Goal: Task Accomplishment & Management: Manage account settings

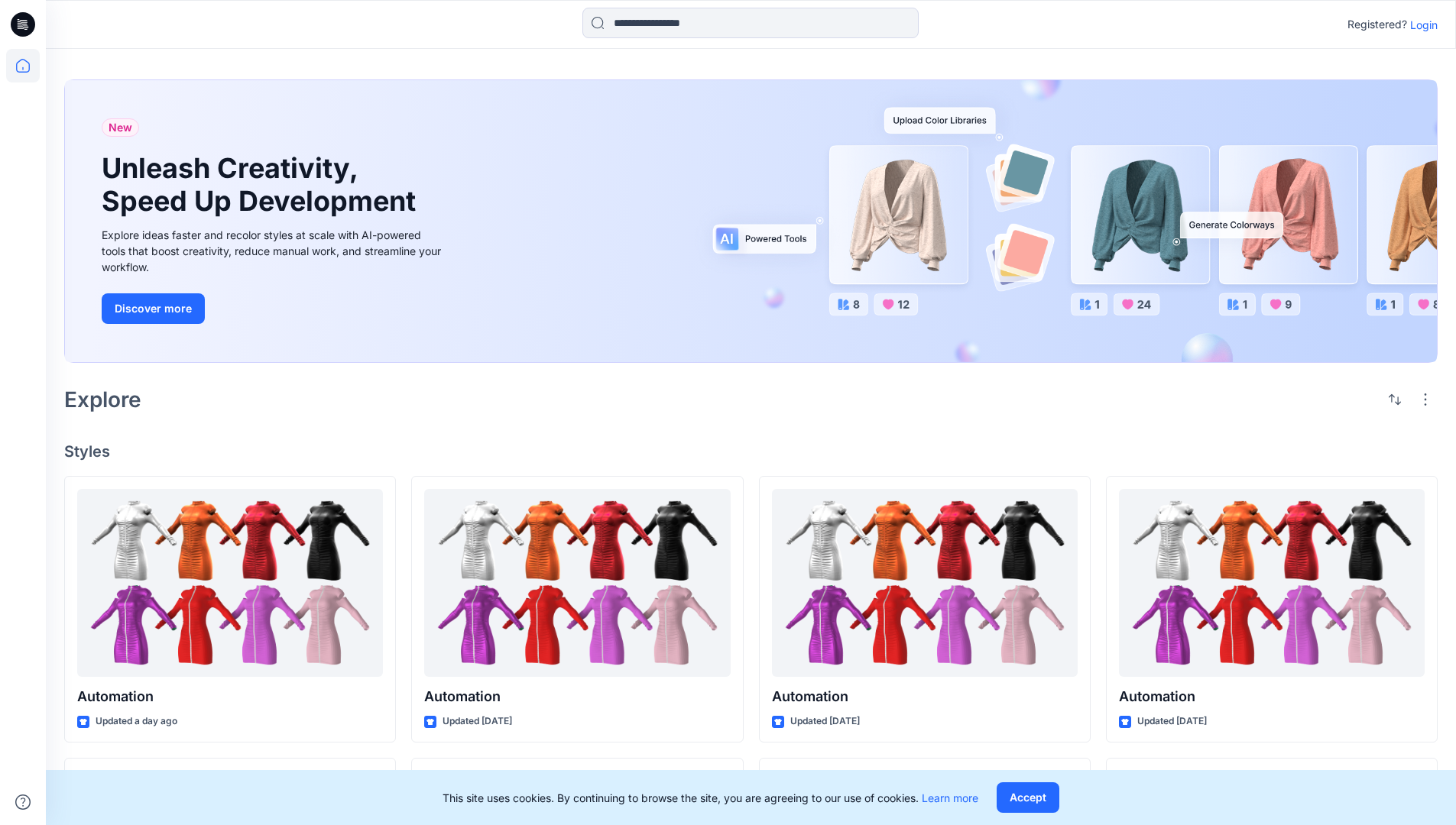
click at [1420, 25] on p "Login" at bounding box center [1424, 25] width 28 height 16
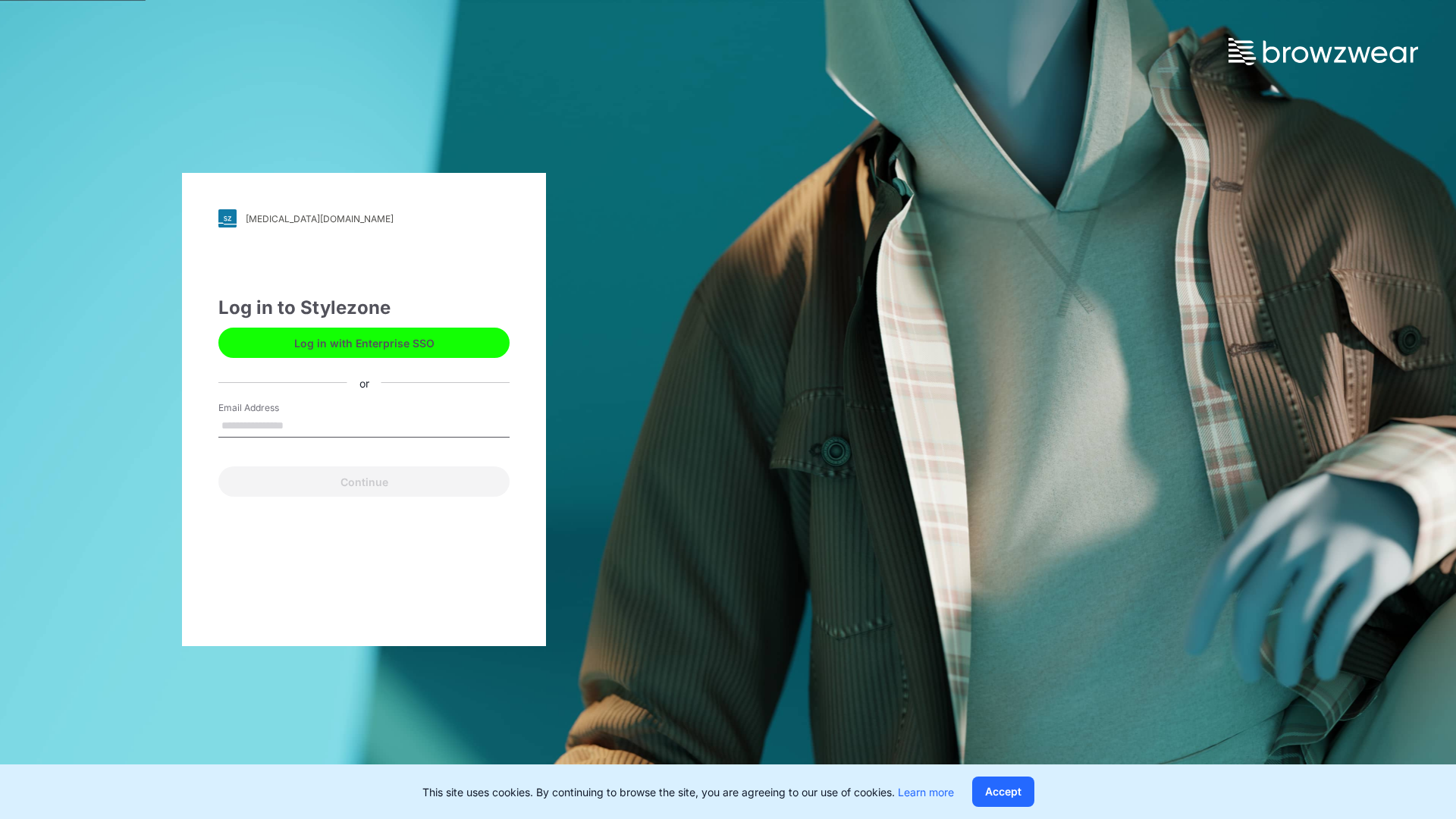
click at [300, 425] on input "Email Address" at bounding box center [363, 426] width 291 height 23
type input "**********"
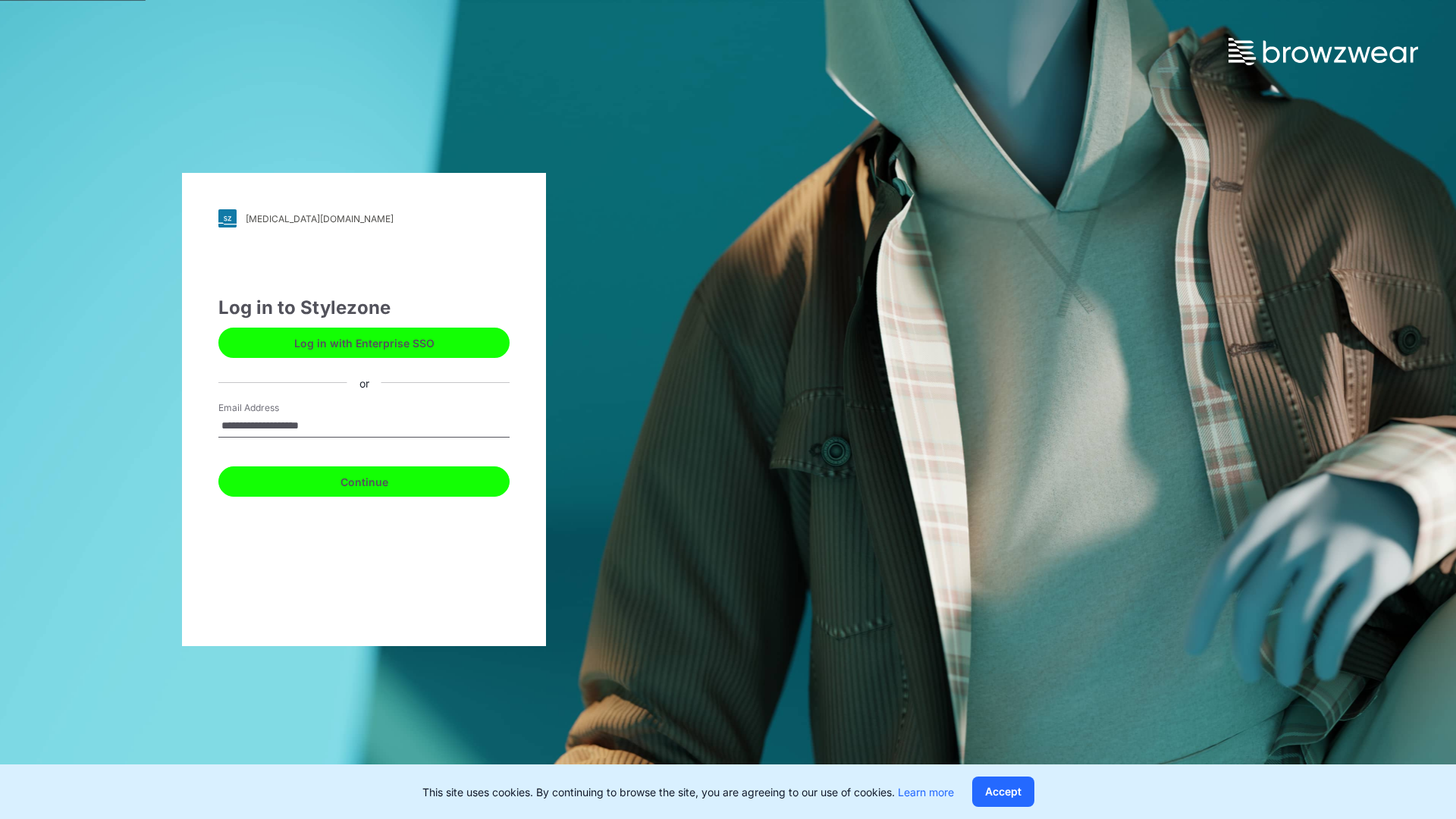
click at [381, 479] on button "Continue" at bounding box center [363, 481] width 291 height 30
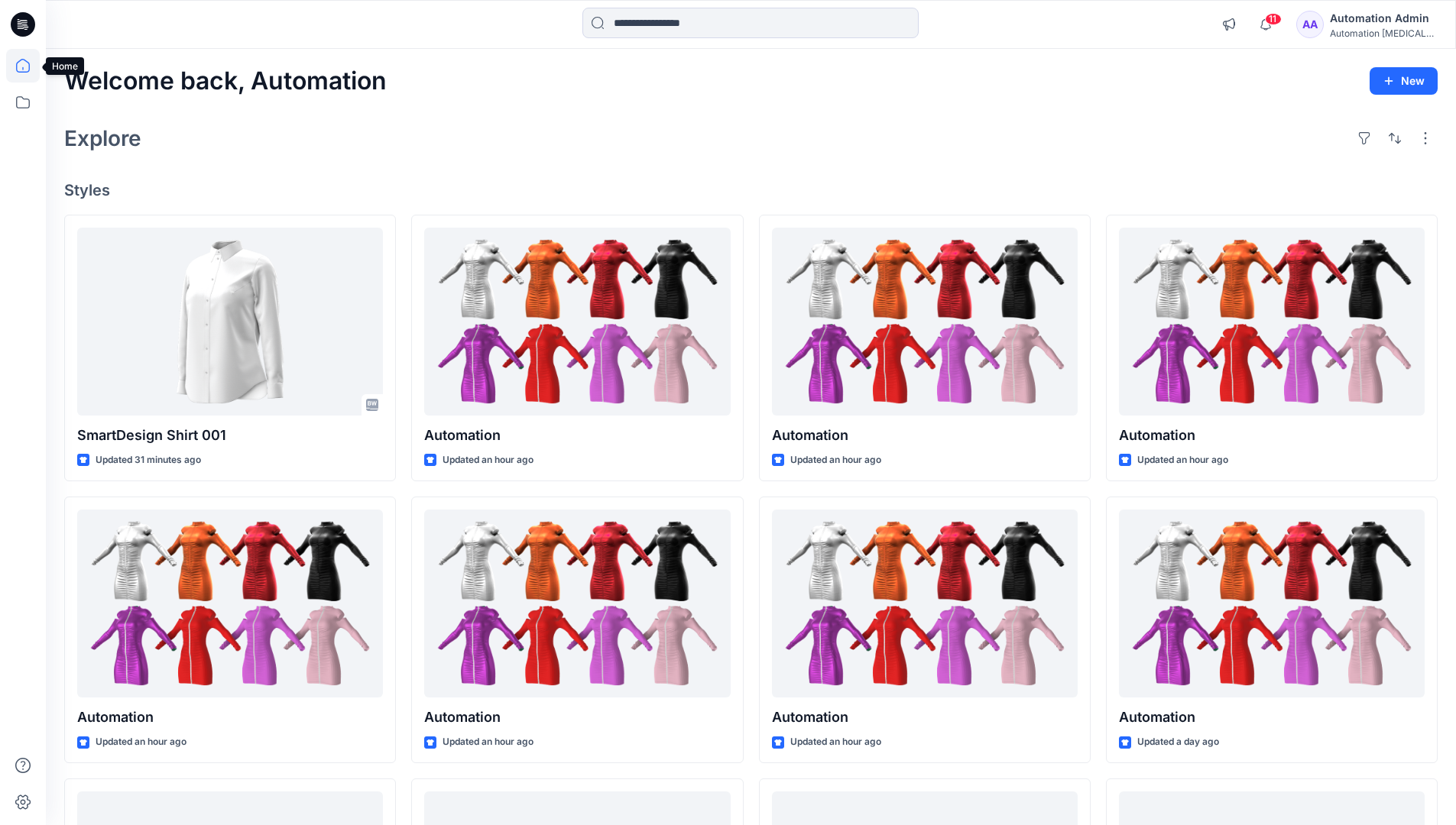
click at [29, 66] on icon at bounding box center [23, 66] width 14 height 14
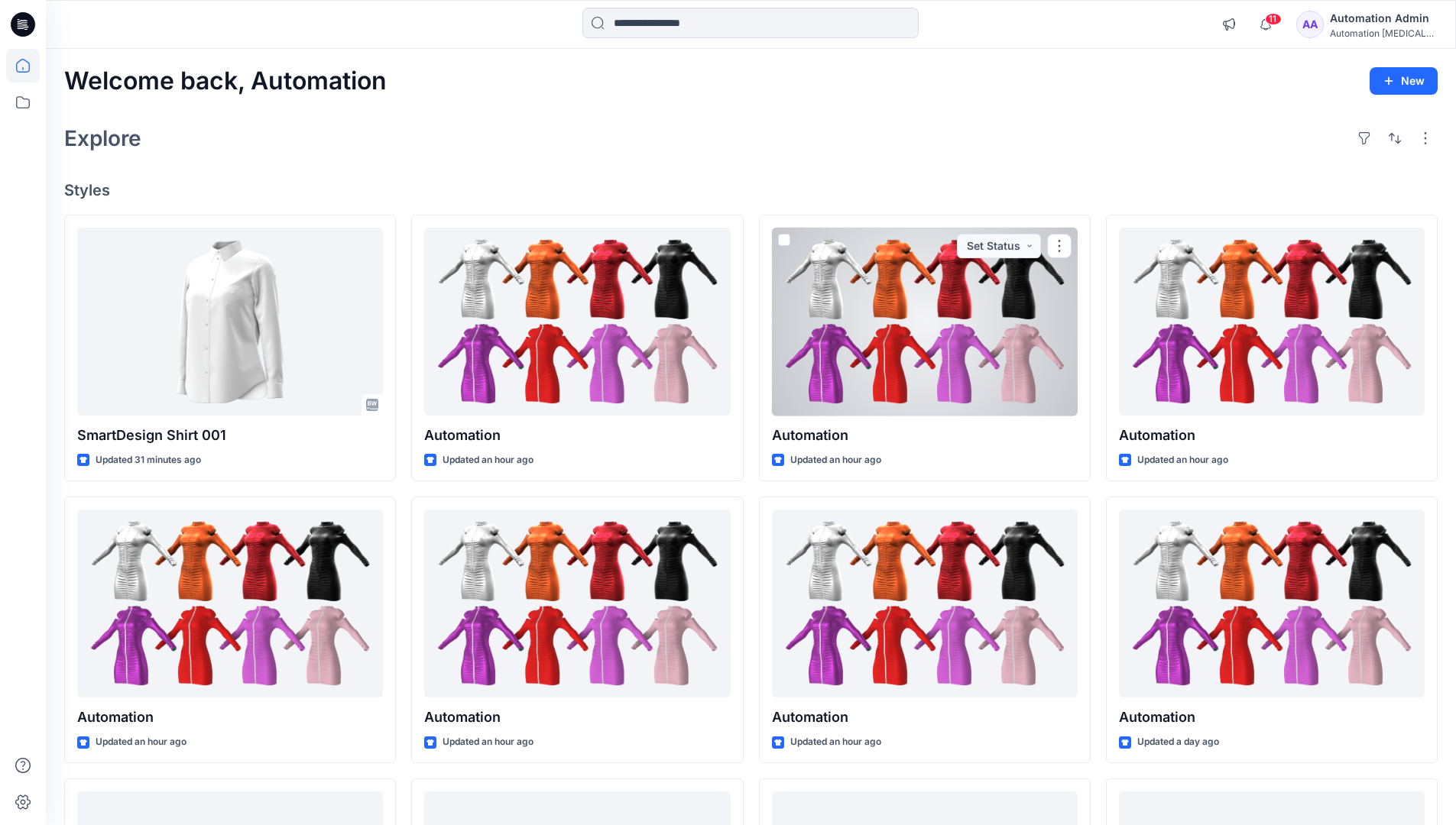
click at [1364, 22] on div "Automation Admin" at bounding box center [1384, 18] width 107 height 19
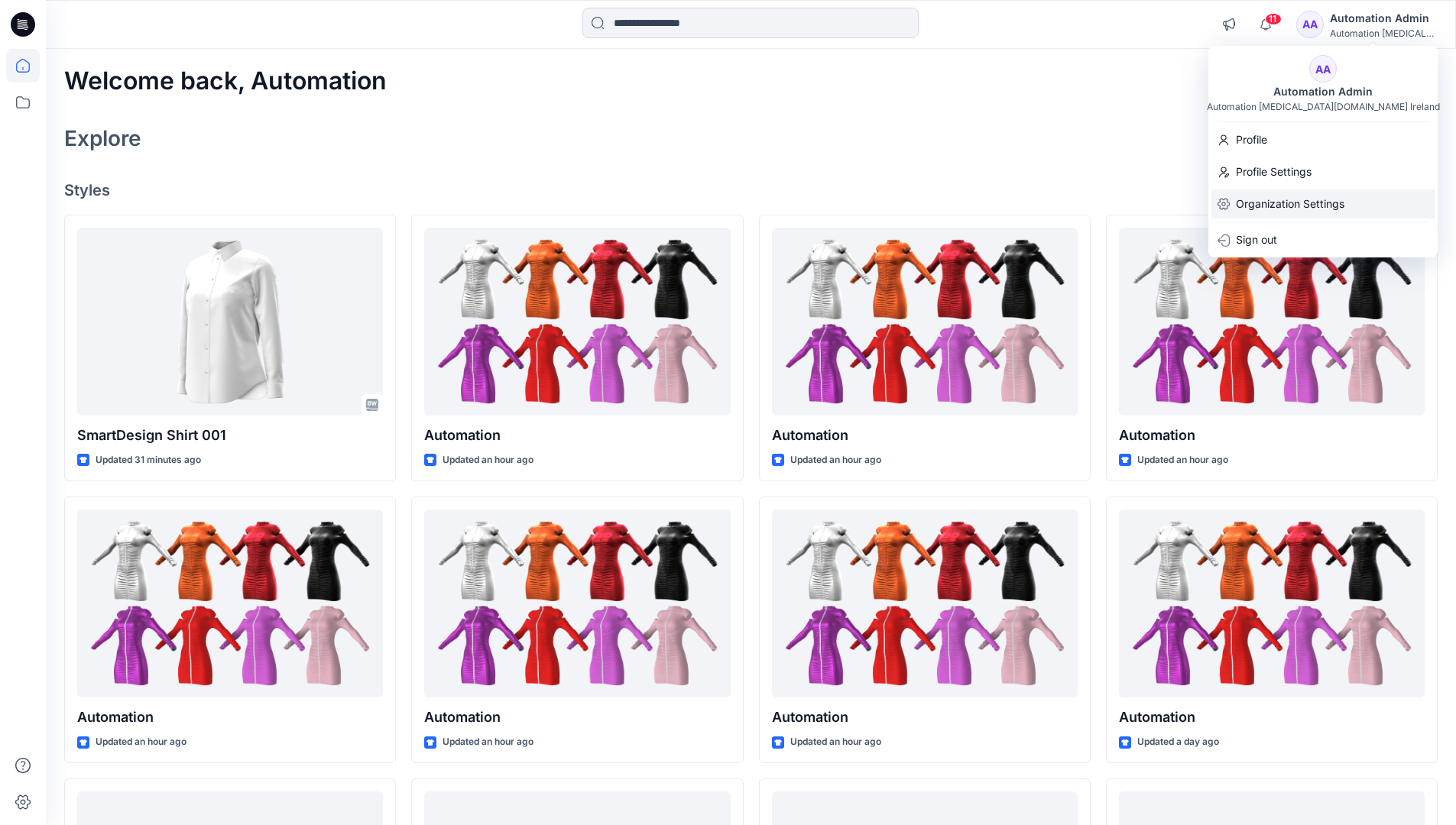
click at [1264, 212] on p "Organization Settings" at bounding box center [1290, 203] width 109 height 29
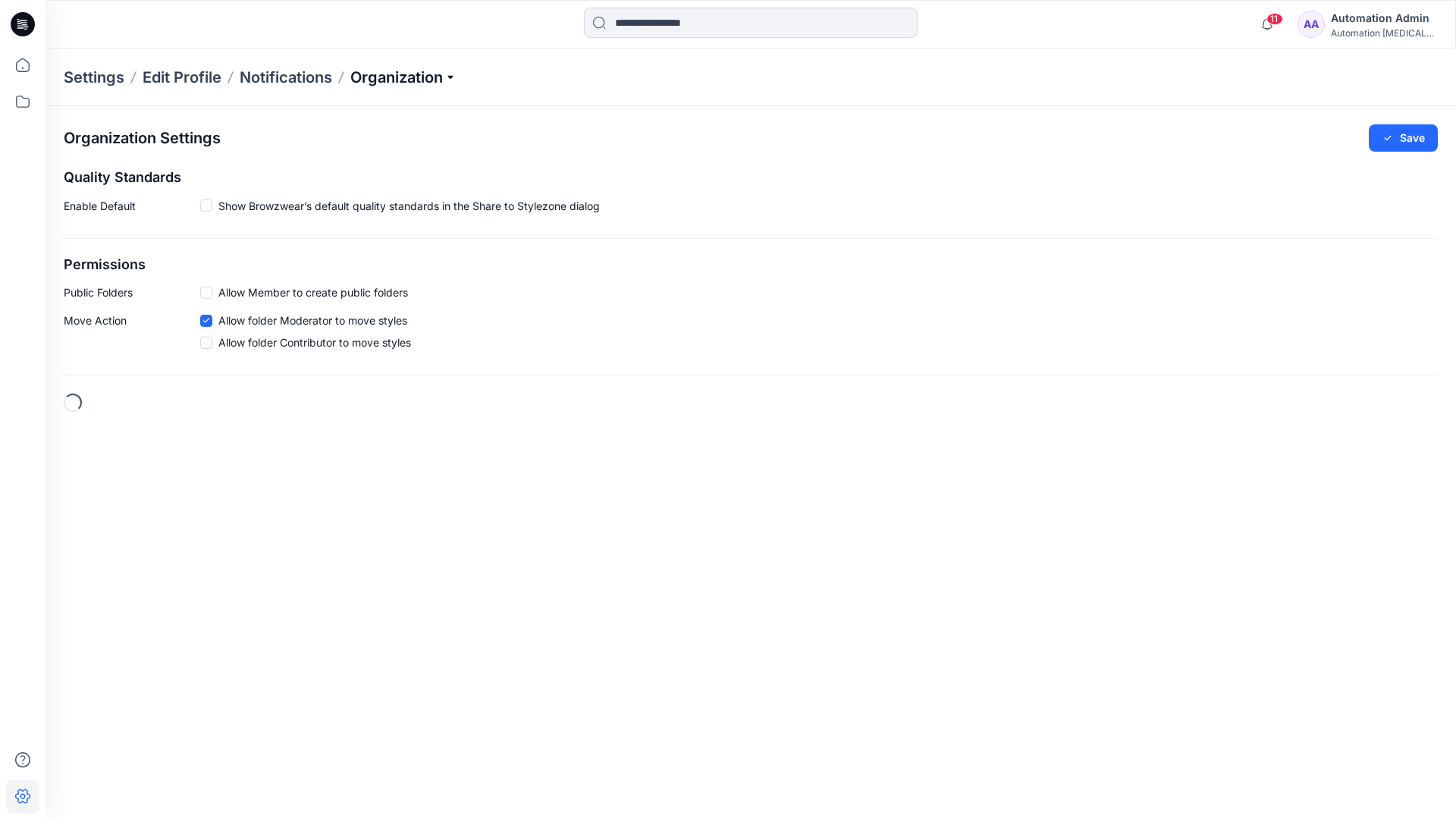
click at [436, 76] on p "Organization" at bounding box center [403, 77] width 106 height 22
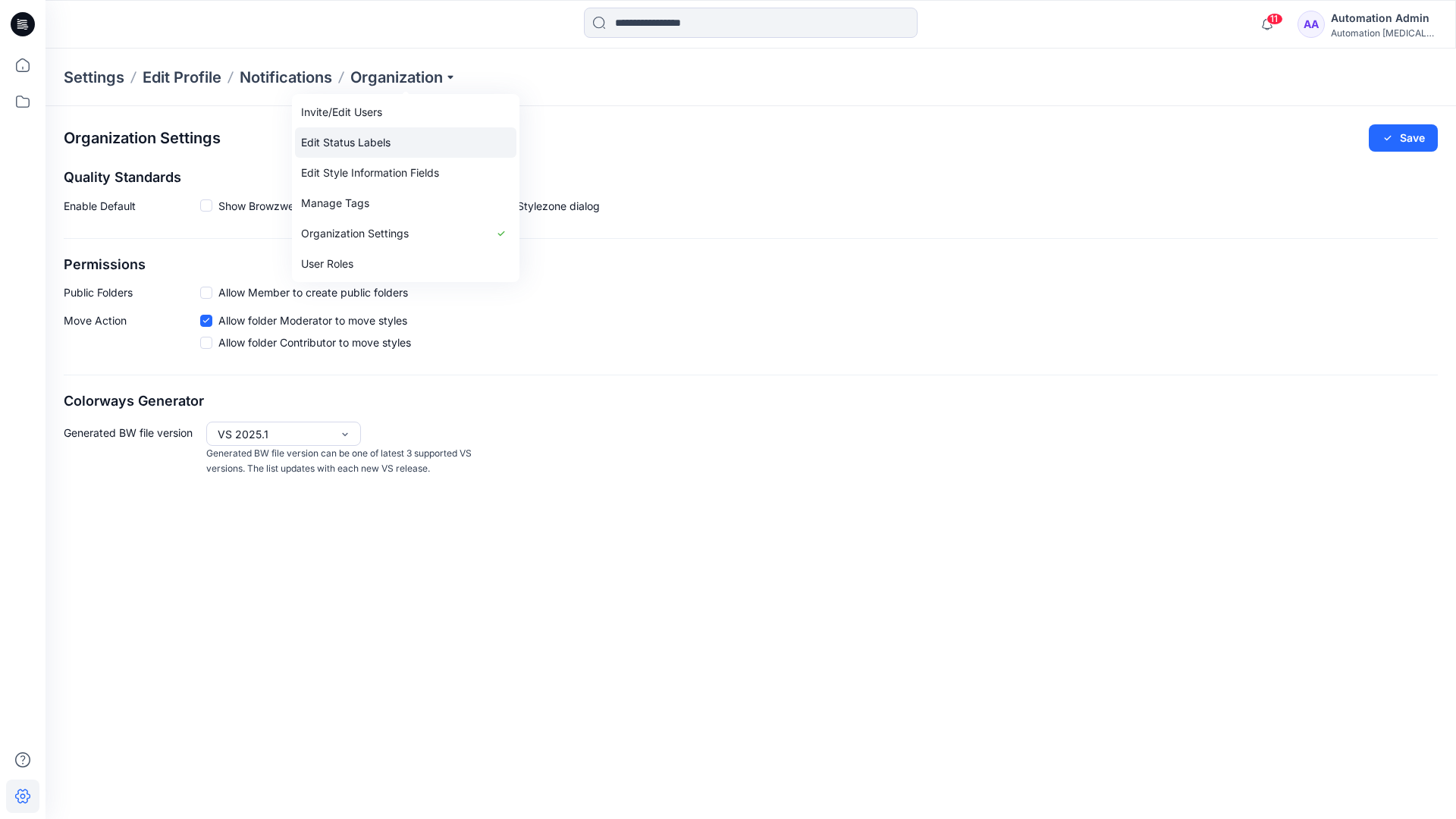
click at [373, 142] on link "Edit Status Labels" at bounding box center [405, 142] width 221 height 30
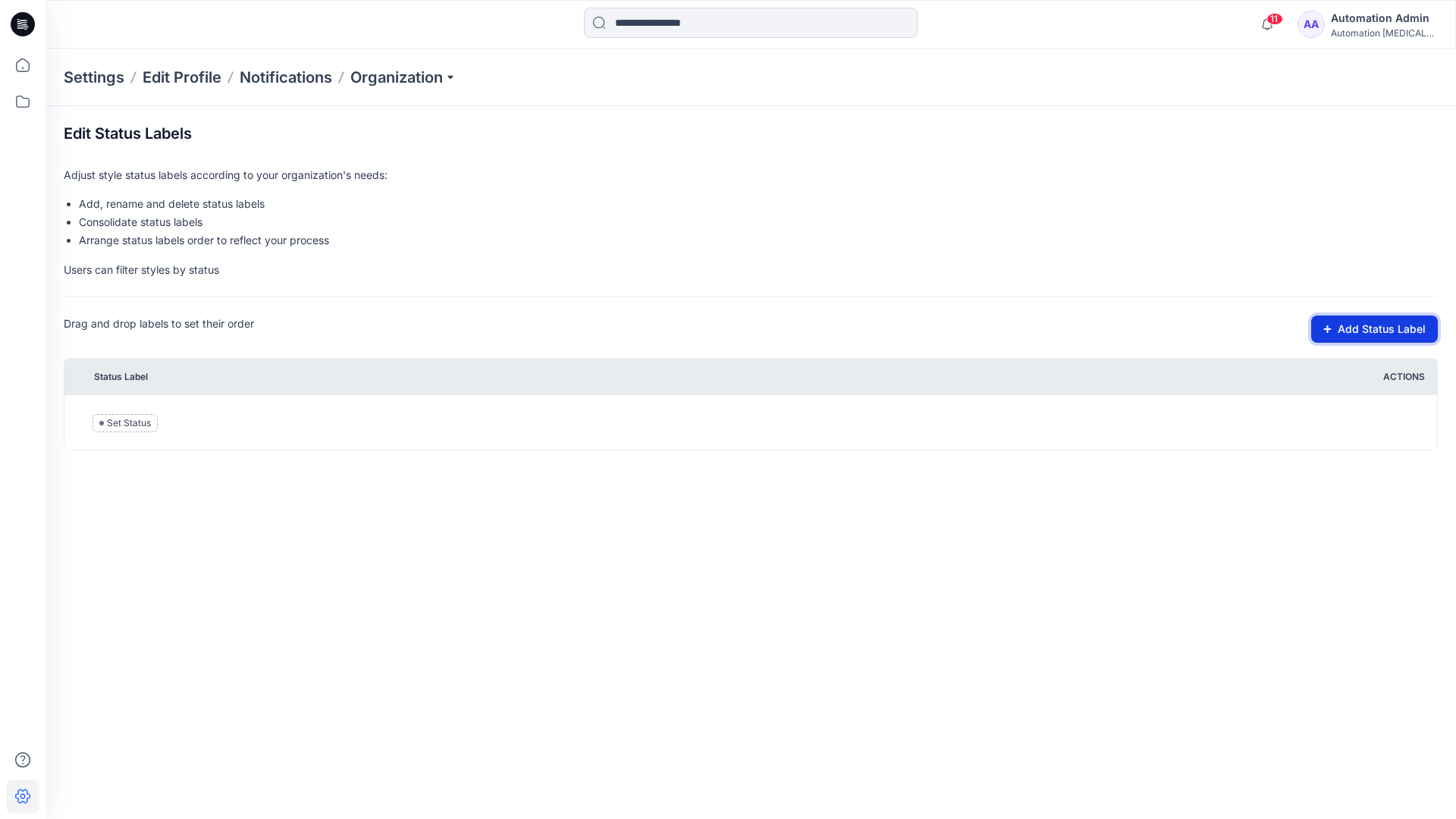
click at [1360, 331] on button "Add Status Label" at bounding box center [1374, 329] width 126 height 27
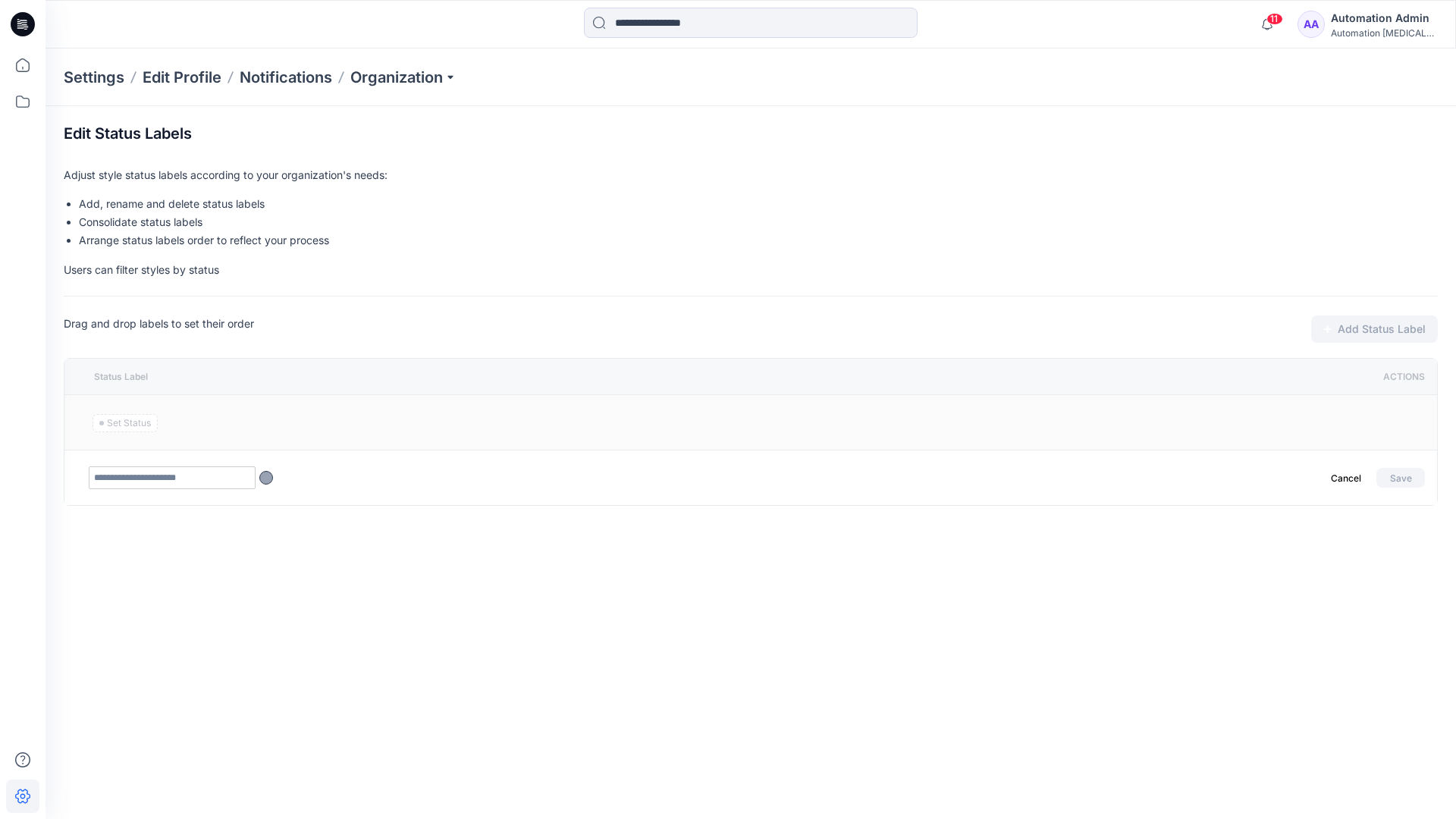
click at [203, 480] on input "text" at bounding box center [172, 477] width 166 height 23
type input "********"
click at [1394, 474] on button "Save" at bounding box center [1401, 478] width 49 height 20
click at [18, 66] on icon at bounding box center [23, 66] width 33 height 33
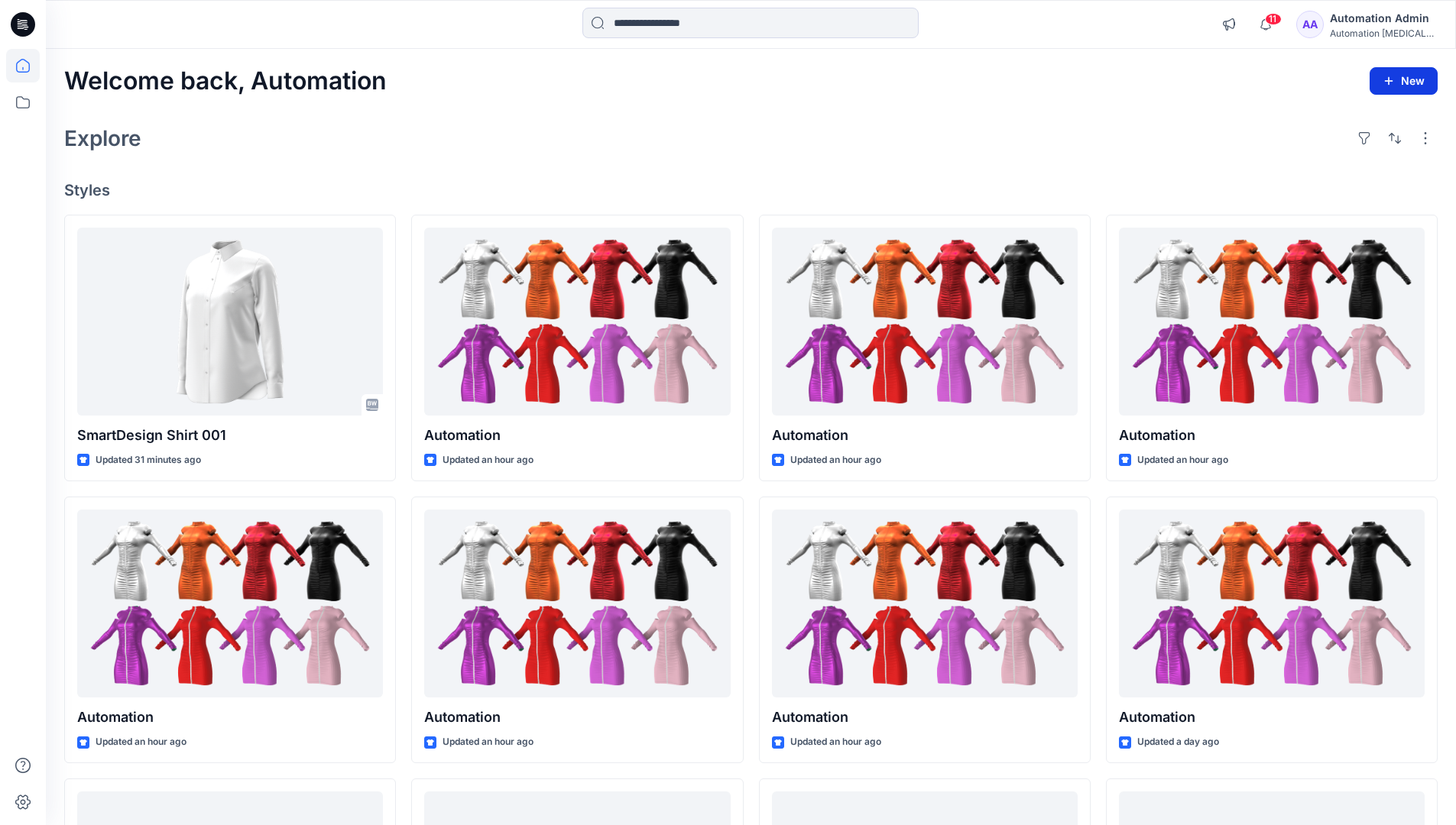
click at [1398, 86] on button "New" at bounding box center [1404, 81] width 68 height 28
click at [1361, 118] on p "New Style" at bounding box center [1356, 119] width 51 height 19
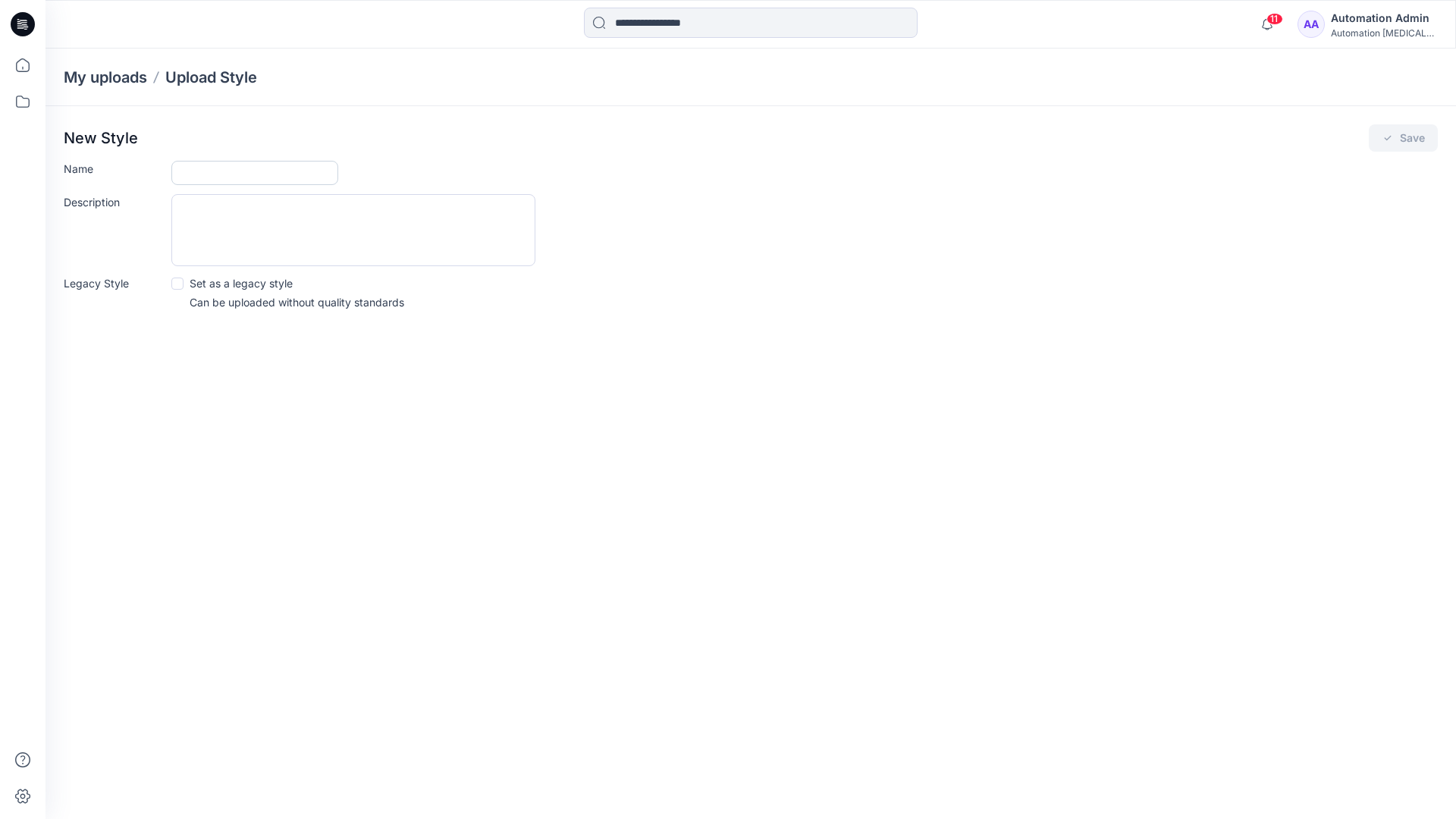
click at [239, 171] on input "Name" at bounding box center [255, 172] width 166 height 24
type input "**********"
click at [668, 229] on div "Description" at bounding box center [750, 230] width 1374 height 72
click at [1387, 143] on icon "submit" at bounding box center [1387, 138] width 12 height 12
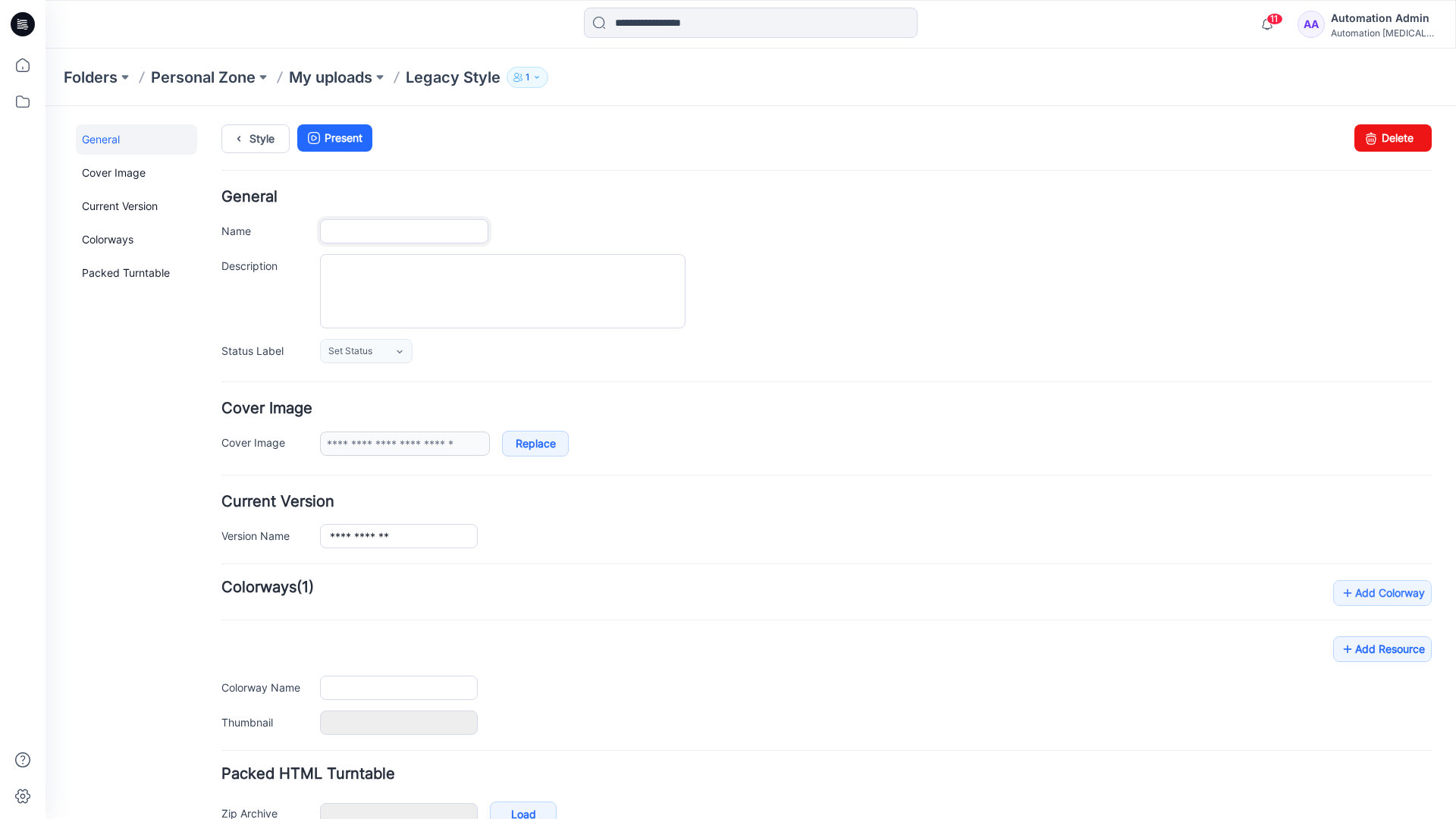
click at [422, 231] on input "Name" at bounding box center [404, 231] width 168 height 24
type input "**********"
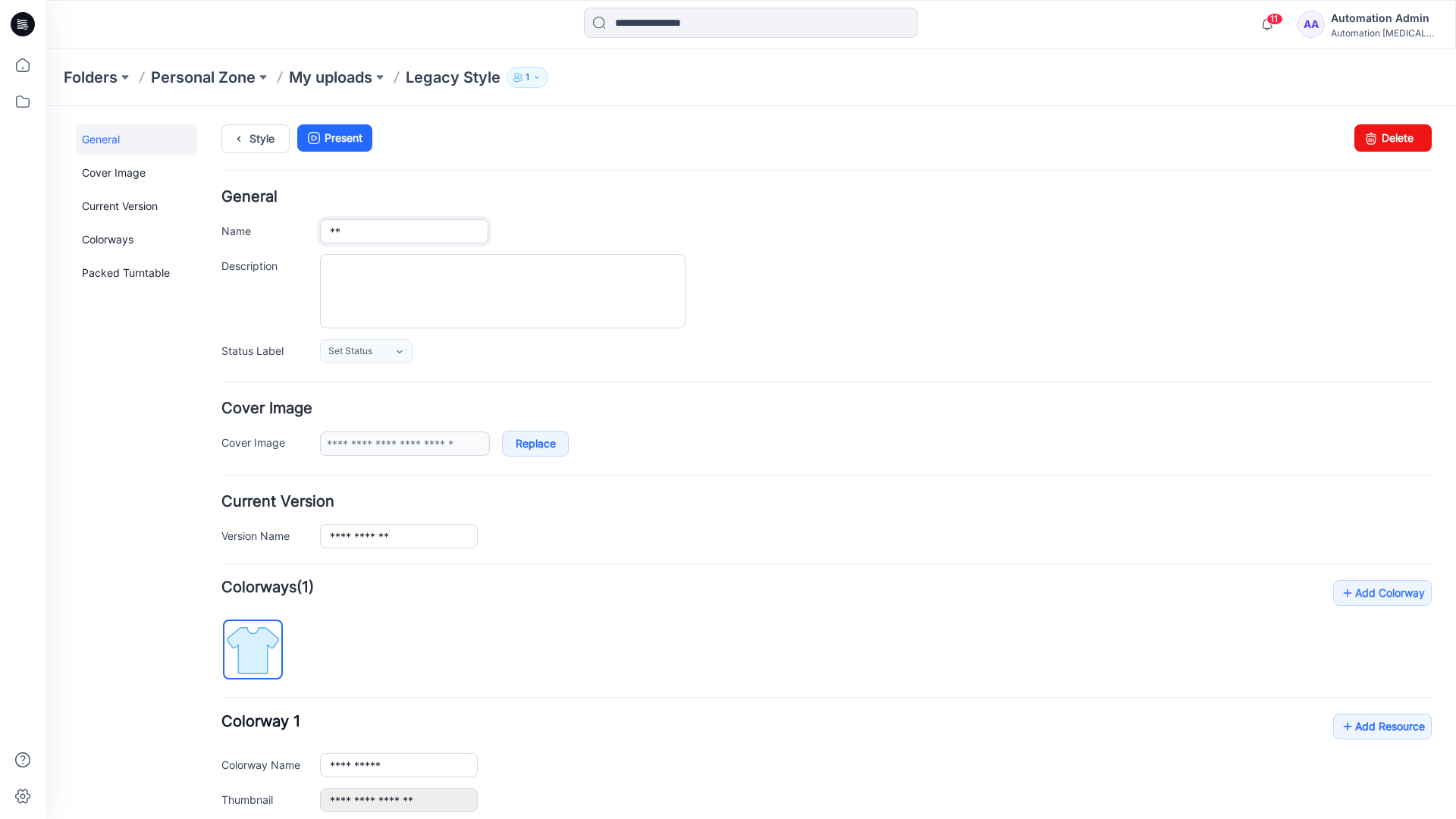
type input "*"
type input "**********"
click at [411, 272] on textarea "Description" at bounding box center [502, 291] width 365 height 74
type textarea "**********"
click at [400, 352] on icon at bounding box center [399, 352] width 5 height 3
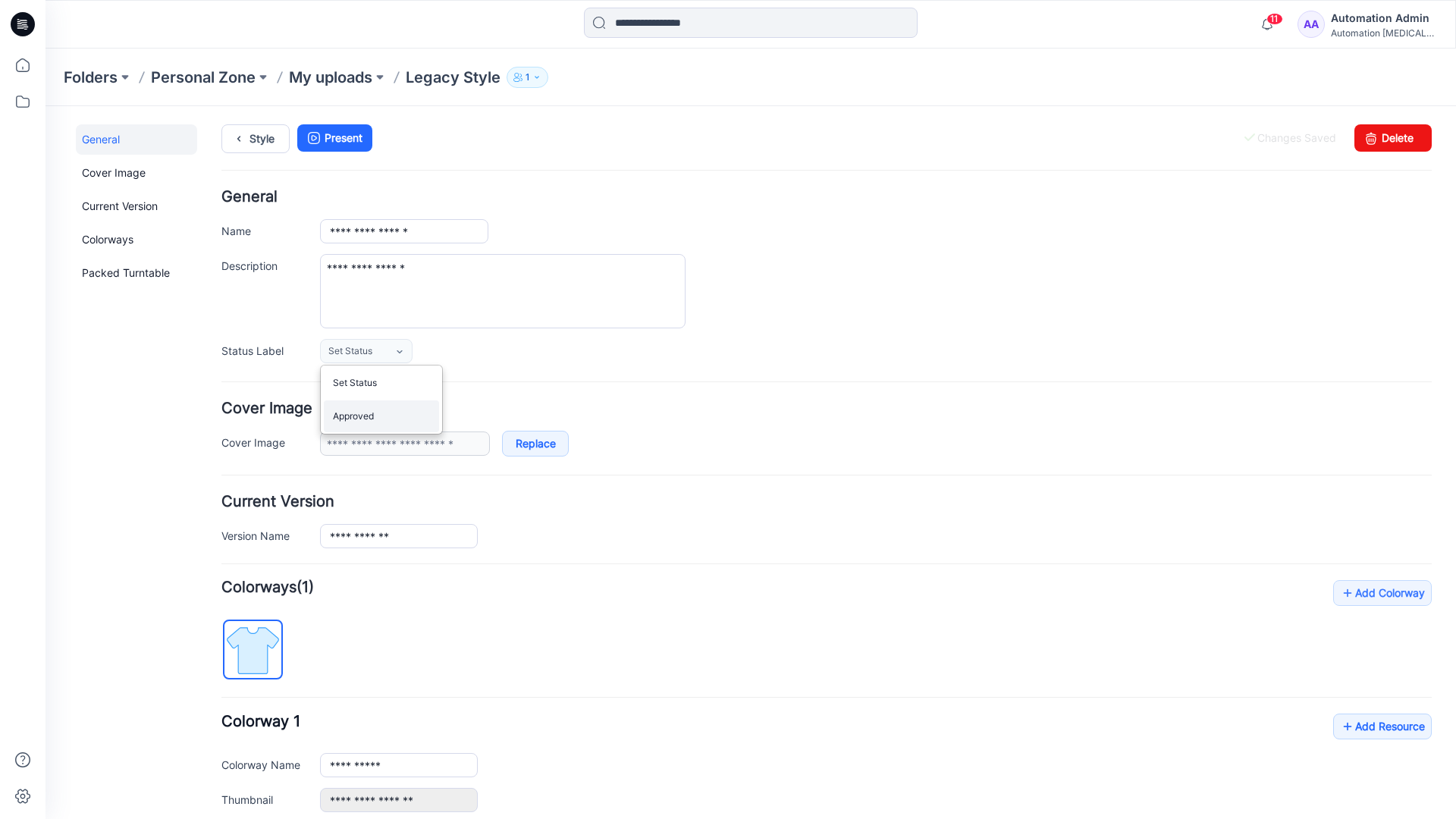
click at [375, 424] on link "Approved" at bounding box center [382, 416] width 116 height 32
click at [1384, 137] on link "Delete" at bounding box center [1392, 138] width 77 height 27
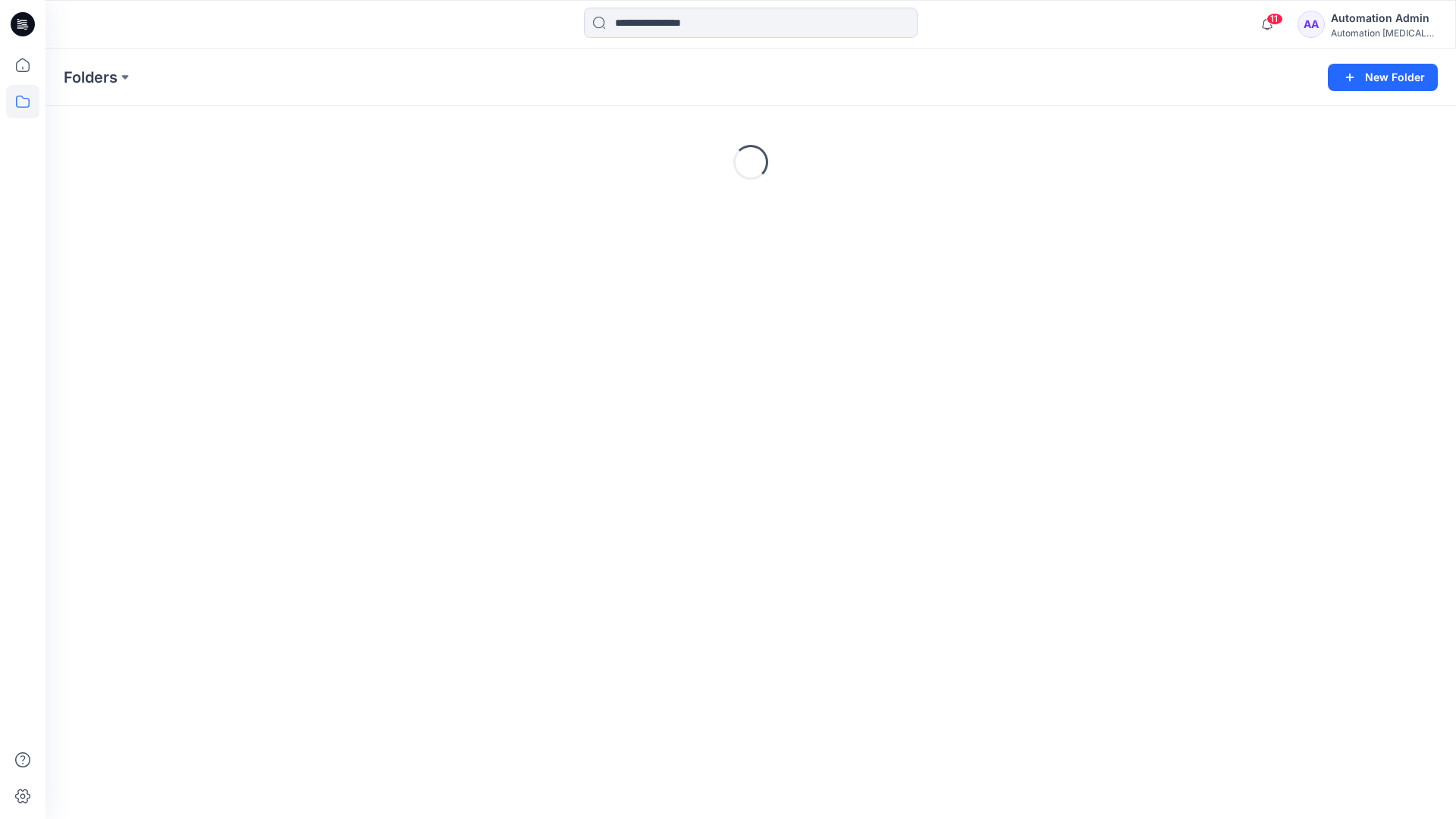
click at [1370, 25] on div "Automation Admin" at bounding box center [1384, 18] width 106 height 19
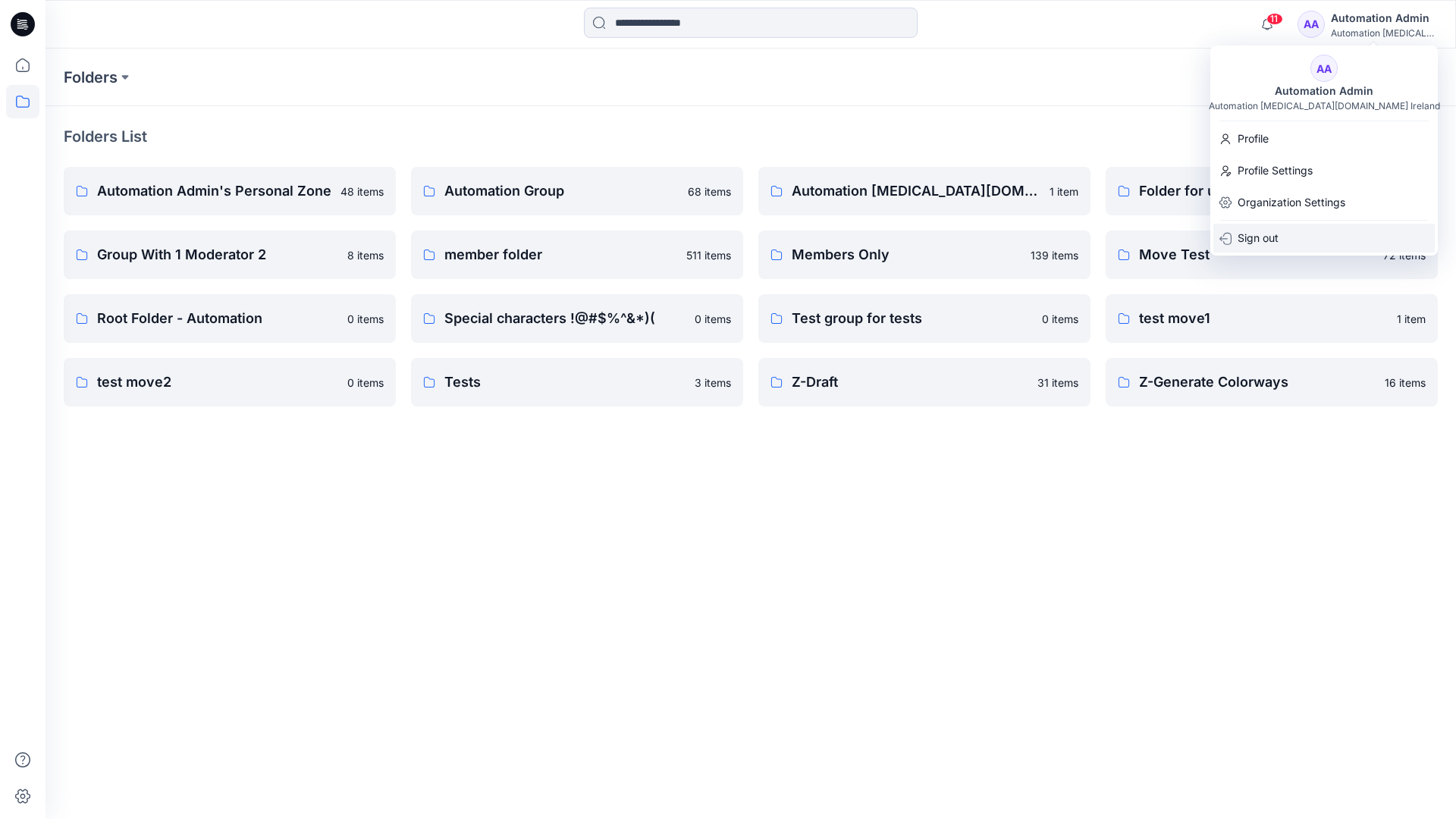
click at [1275, 237] on p "Sign out" at bounding box center [1258, 237] width 41 height 28
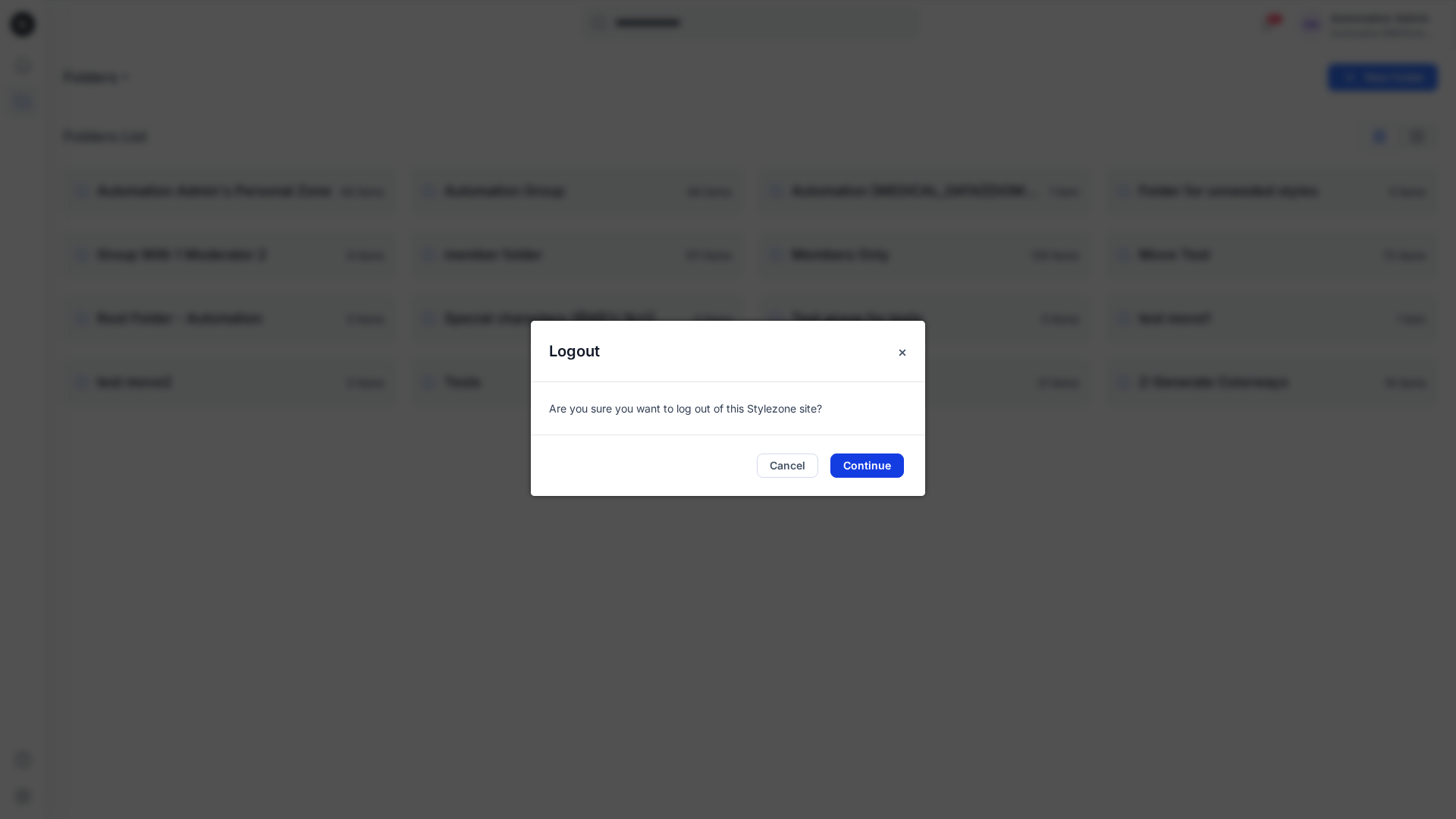
click at [875, 464] on button "Continue" at bounding box center [867, 465] width 73 height 24
